Goal: Information Seeking & Learning: Stay updated

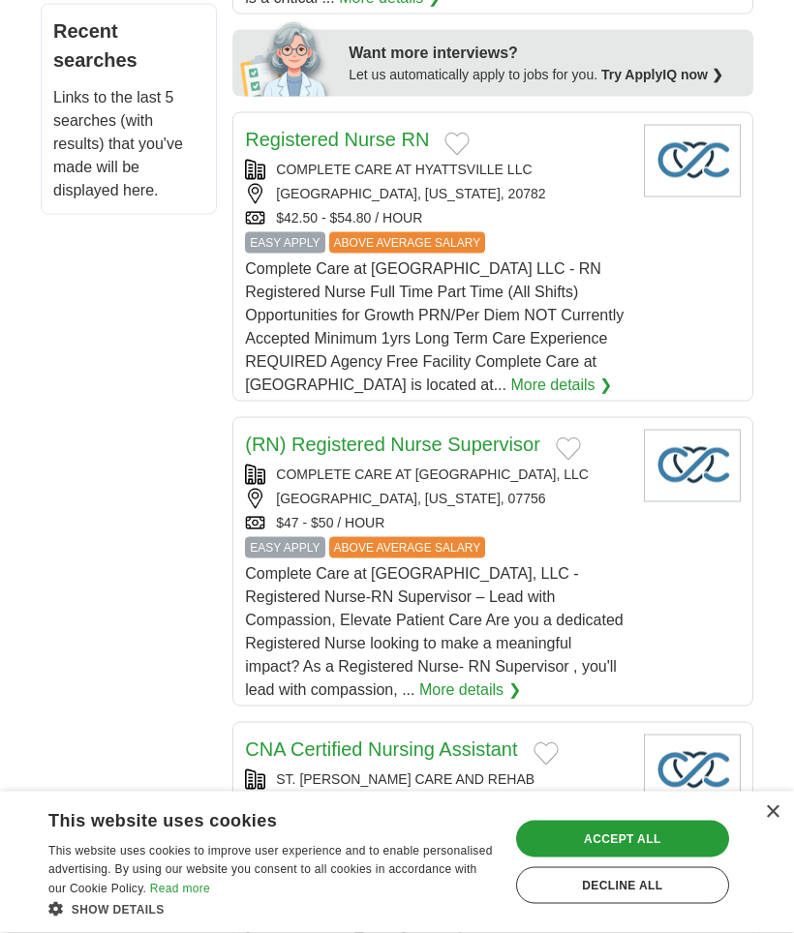
scroll to position [1299, 0]
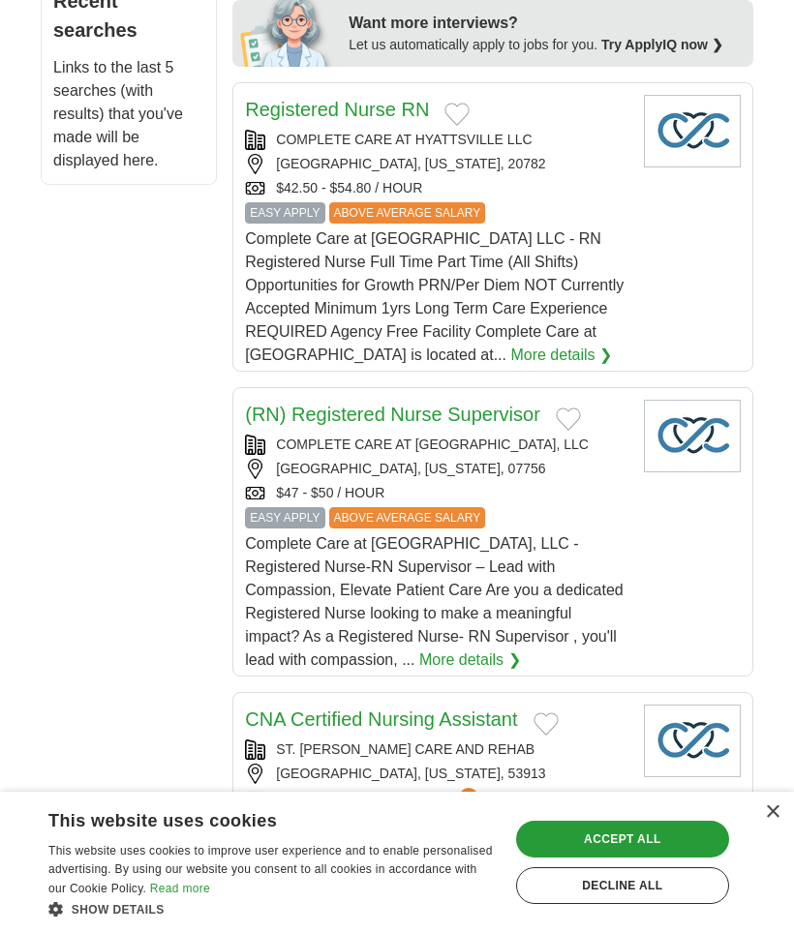
click at [659, 858] on div "Accept all" at bounding box center [622, 839] width 213 height 37
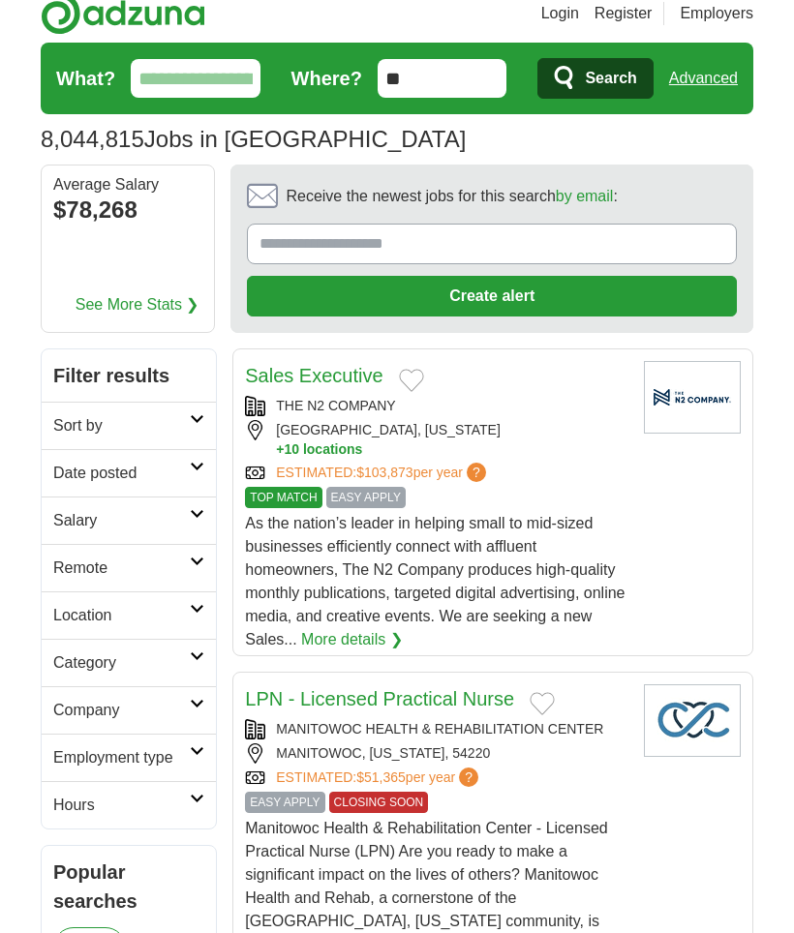
scroll to position [0, 0]
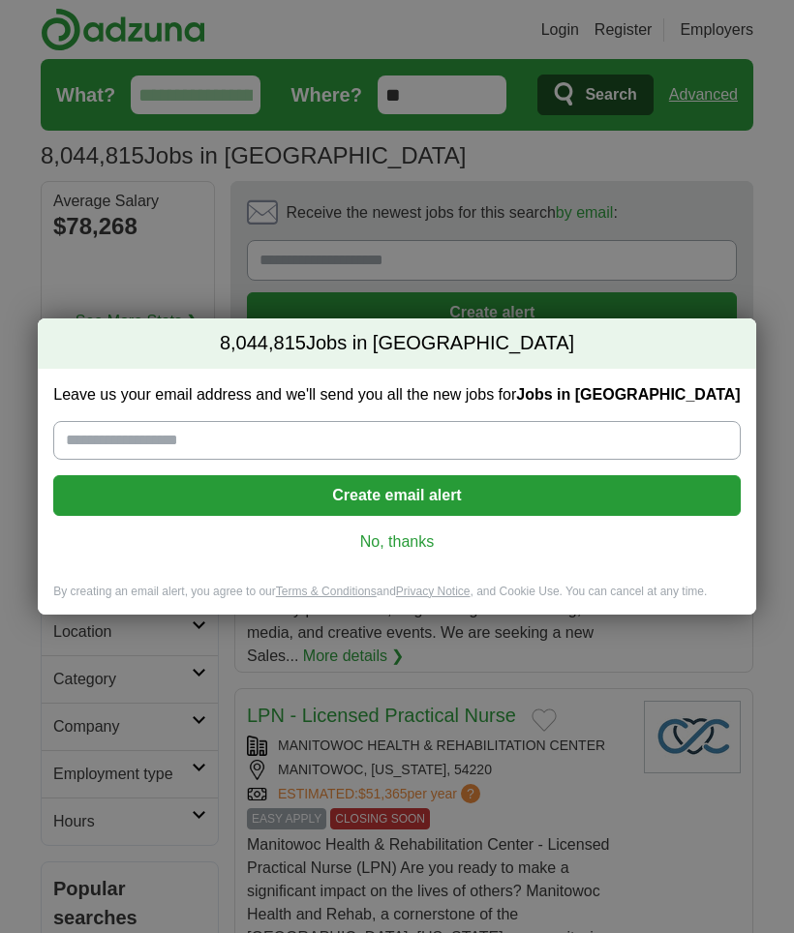
click at [131, 435] on input "Leave us your email address and we'll send you all the new jobs for Jobs in US" at bounding box center [396, 440] width 687 height 39
type input "*"
click at [407, 545] on link "No, thanks" at bounding box center [397, 542] width 656 height 21
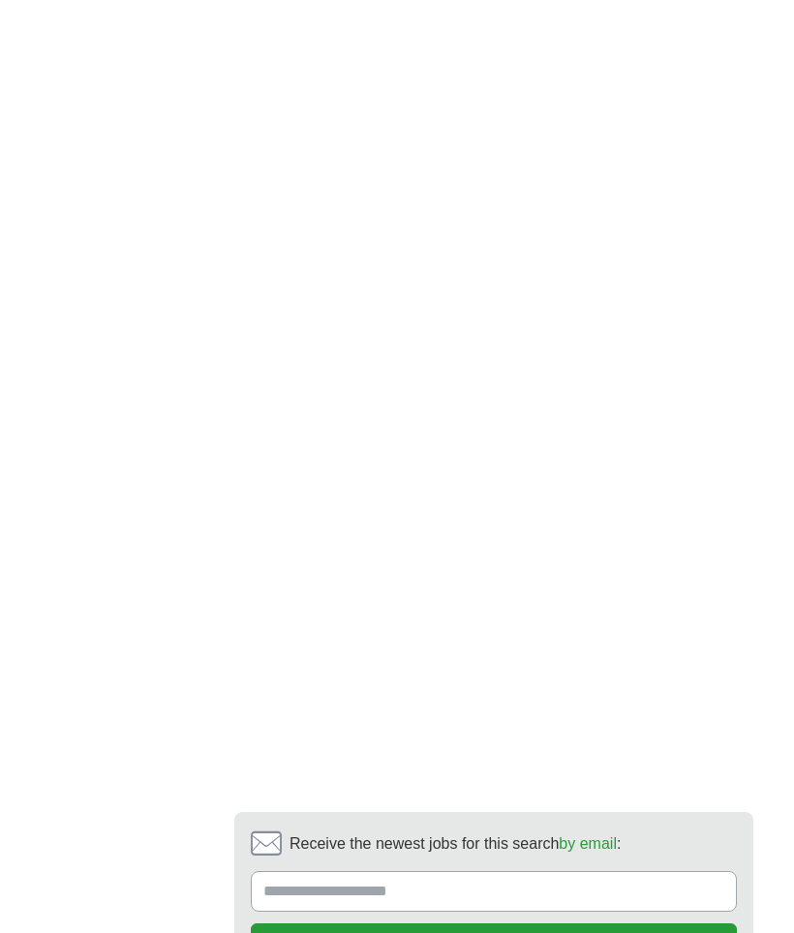
scroll to position [3778, 0]
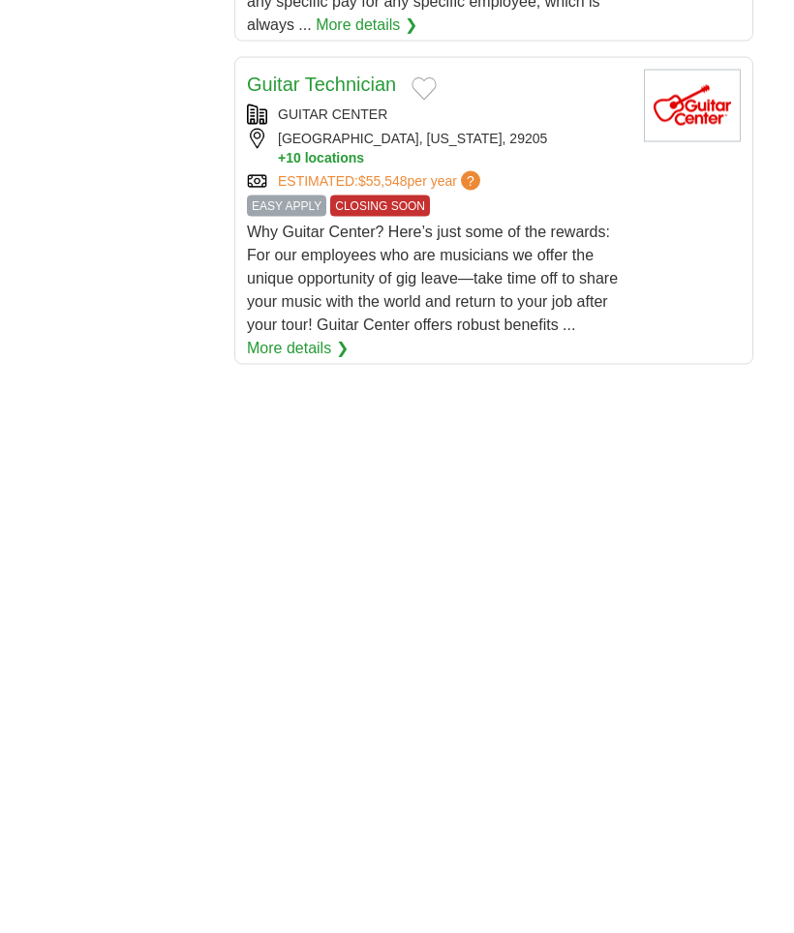
scroll to position [3126, 0]
